Goal: Check status

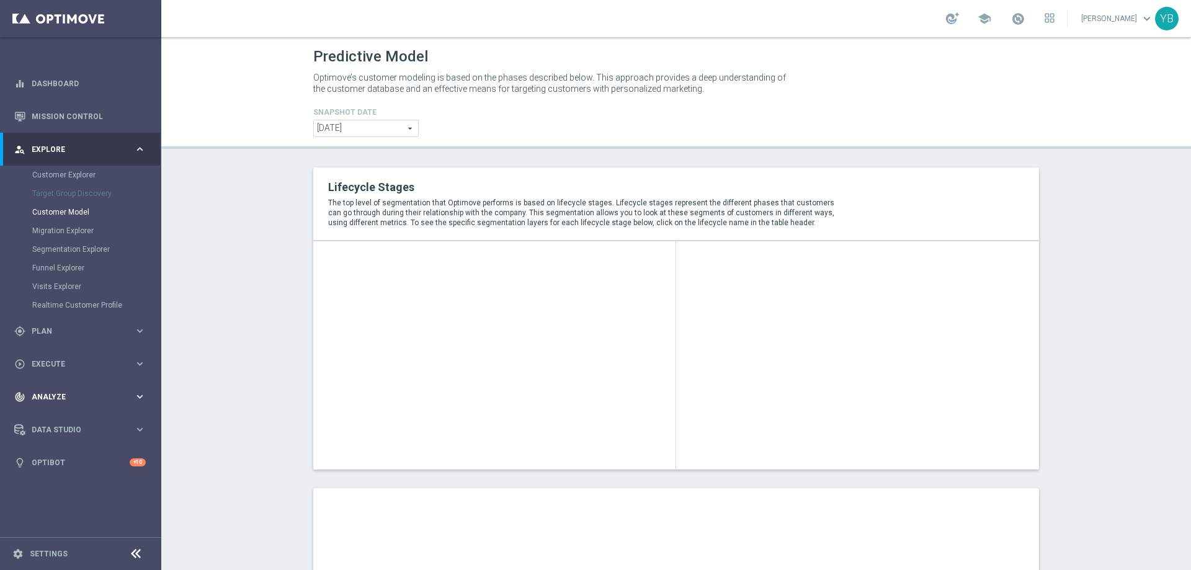
click at [136, 395] on icon "keyboard_arrow_right" at bounding box center [140, 397] width 12 height 12
click at [137, 365] on icon "keyboard_arrow_right" at bounding box center [140, 367] width 12 height 12
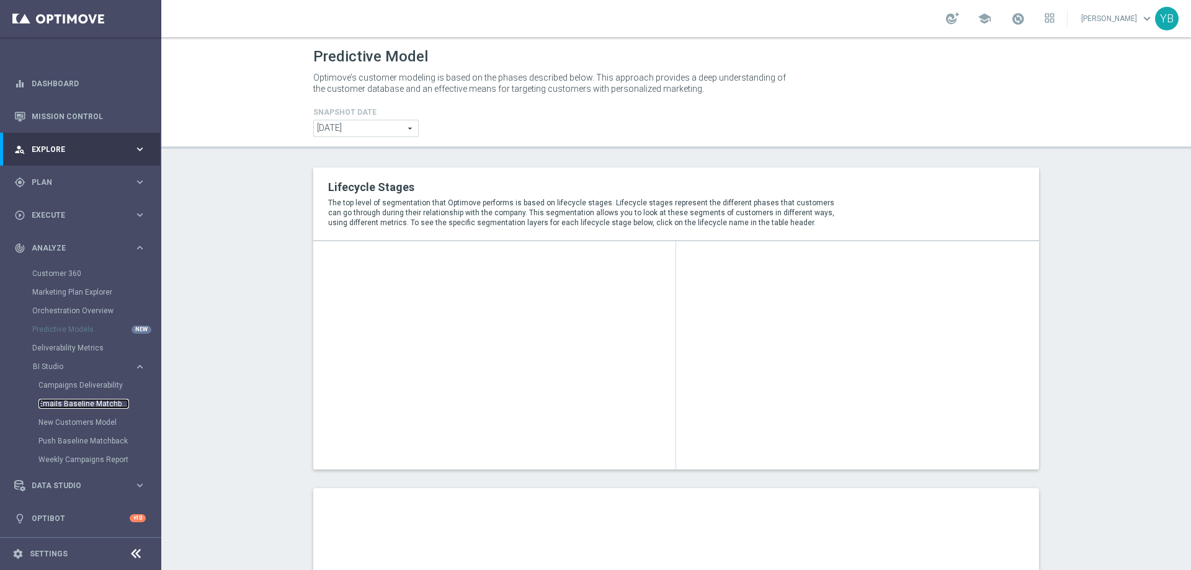
click at [88, 406] on link "Emails Baseline Matchback" at bounding box center [83, 404] width 91 height 10
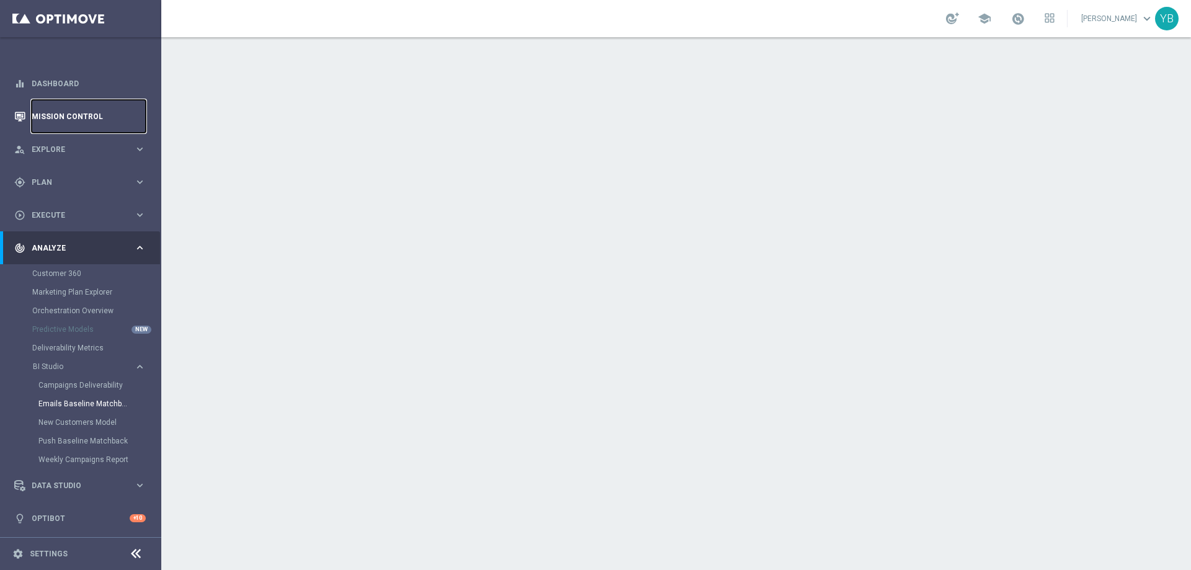
click at [105, 111] on link "Mission Control" at bounding box center [89, 116] width 114 height 33
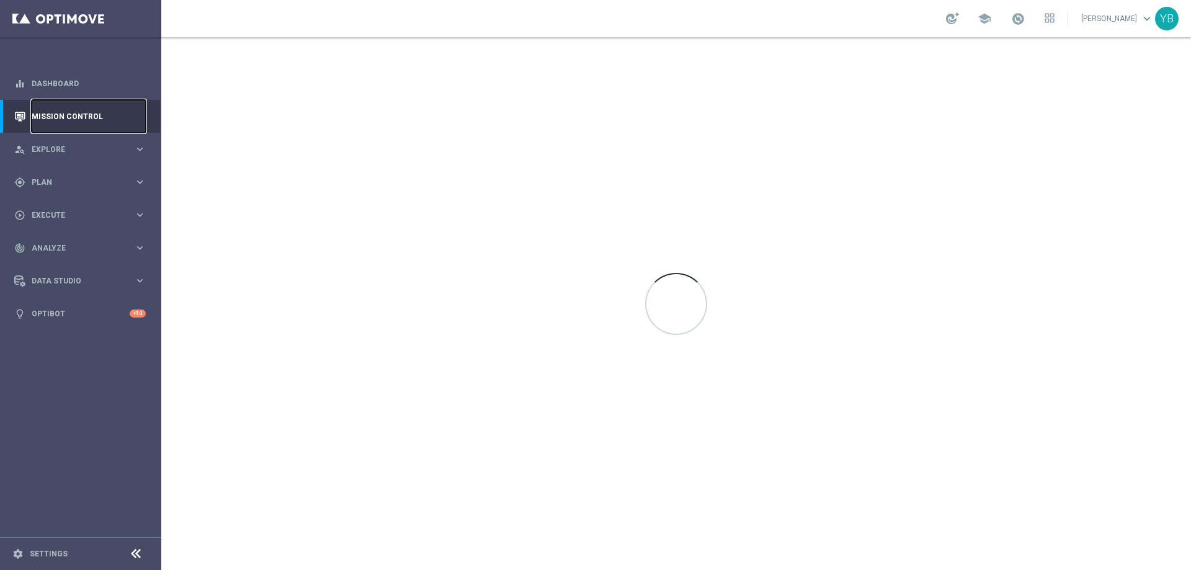
click at [86, 116] on link "Mission Control" at bounding box center [89, 116] width 114 height 33
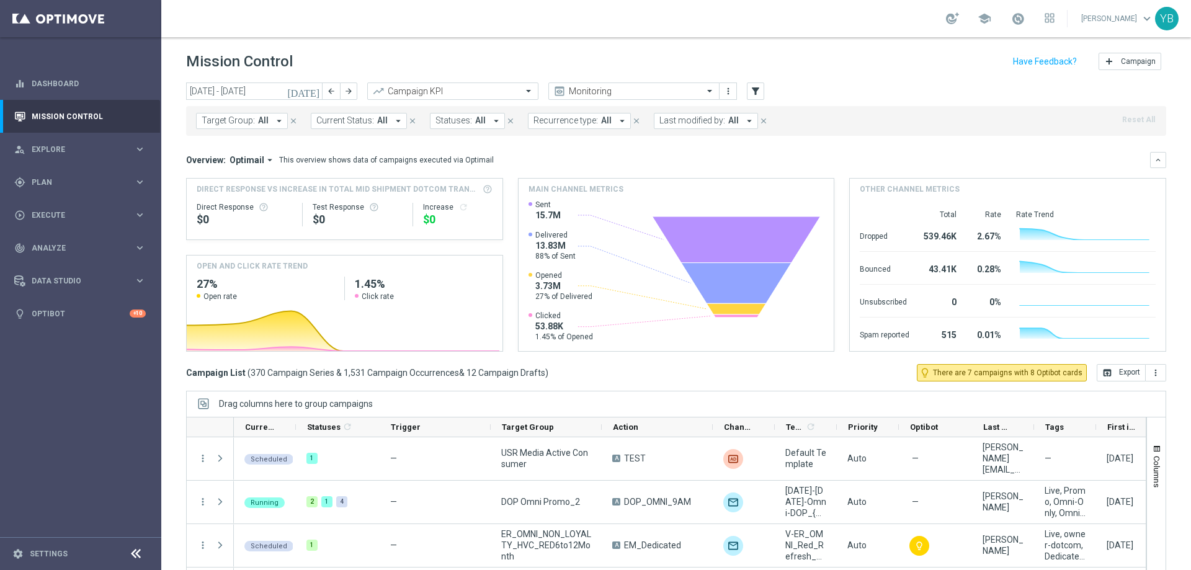
click at [317, 95] on icon "today" at bounding box center [304, 91] width 34 height 11
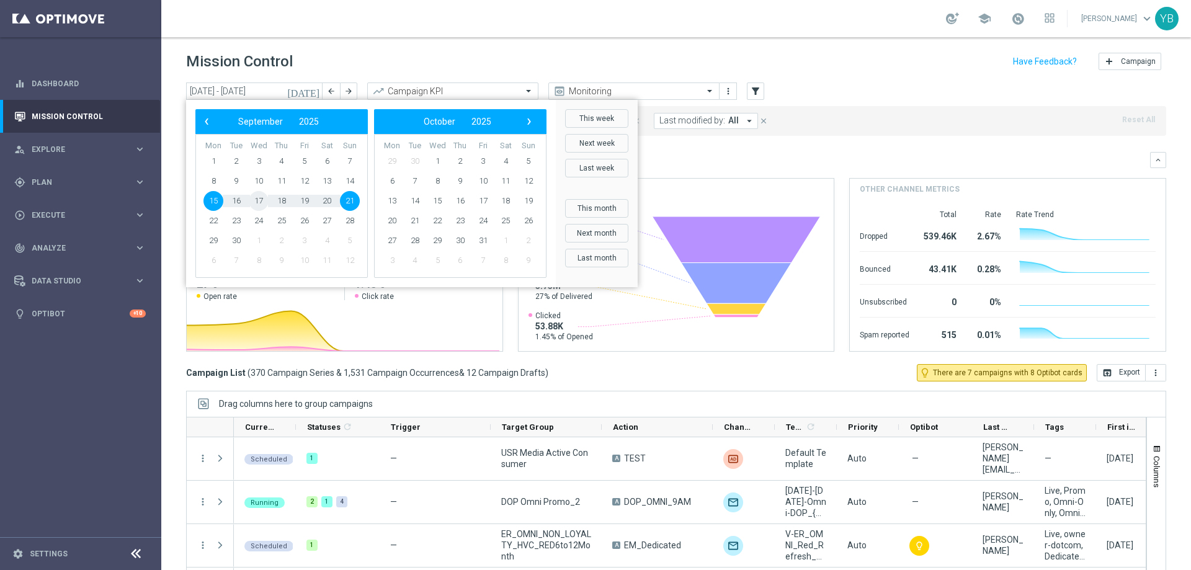
click at [260, 200] on span "17" at bounding box center [259, 201] width 20 height 20
type input "17 Sep 2025 - 17 Sep 2025"
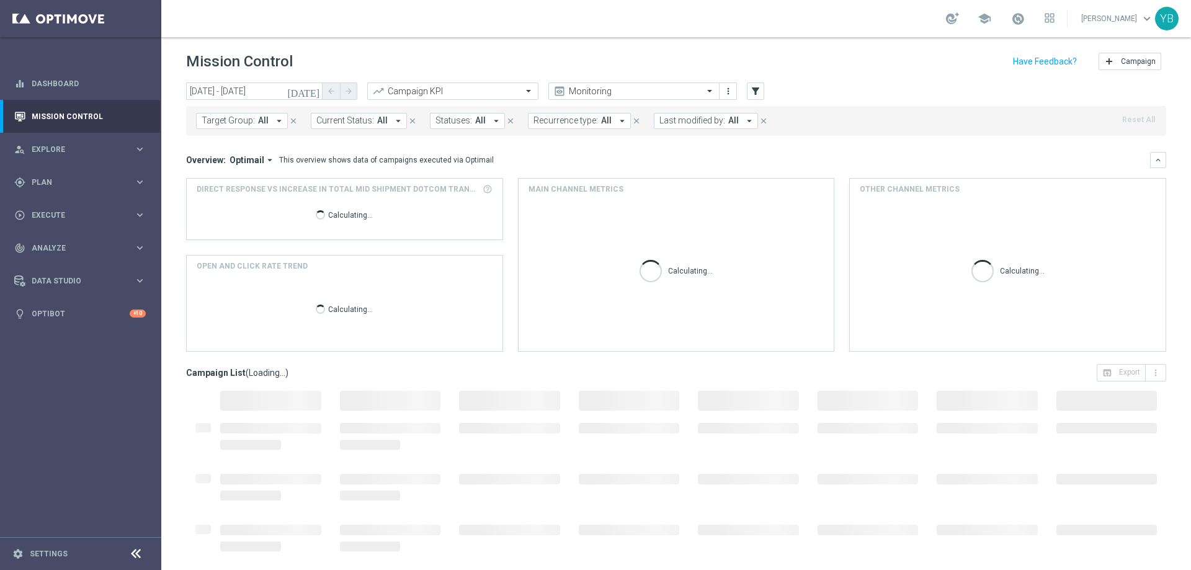
click at [264, 162] on icon "arrow_drop_down" at bounding box center [269, 160] width 11 height 11
click at [235, 179] on div "Analysis" at bounding box center [225, 179] width 30 height 11
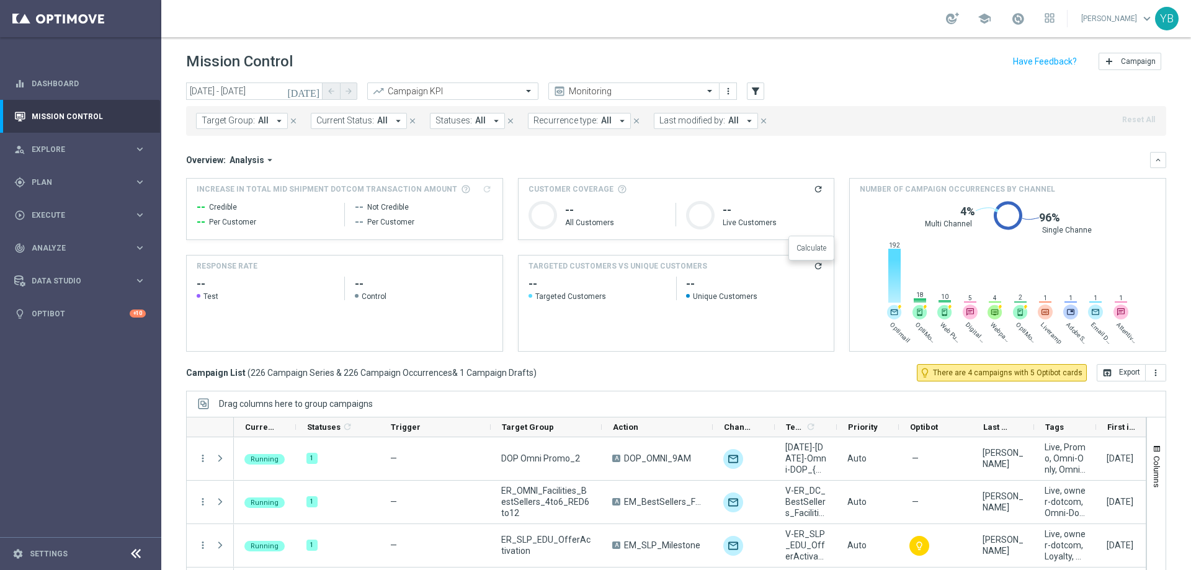
click at [813, 265] on button "refresh" at bounding box center [818, 266] width 11 height 11
